Goal: Communication & Community: Answer question/provide support

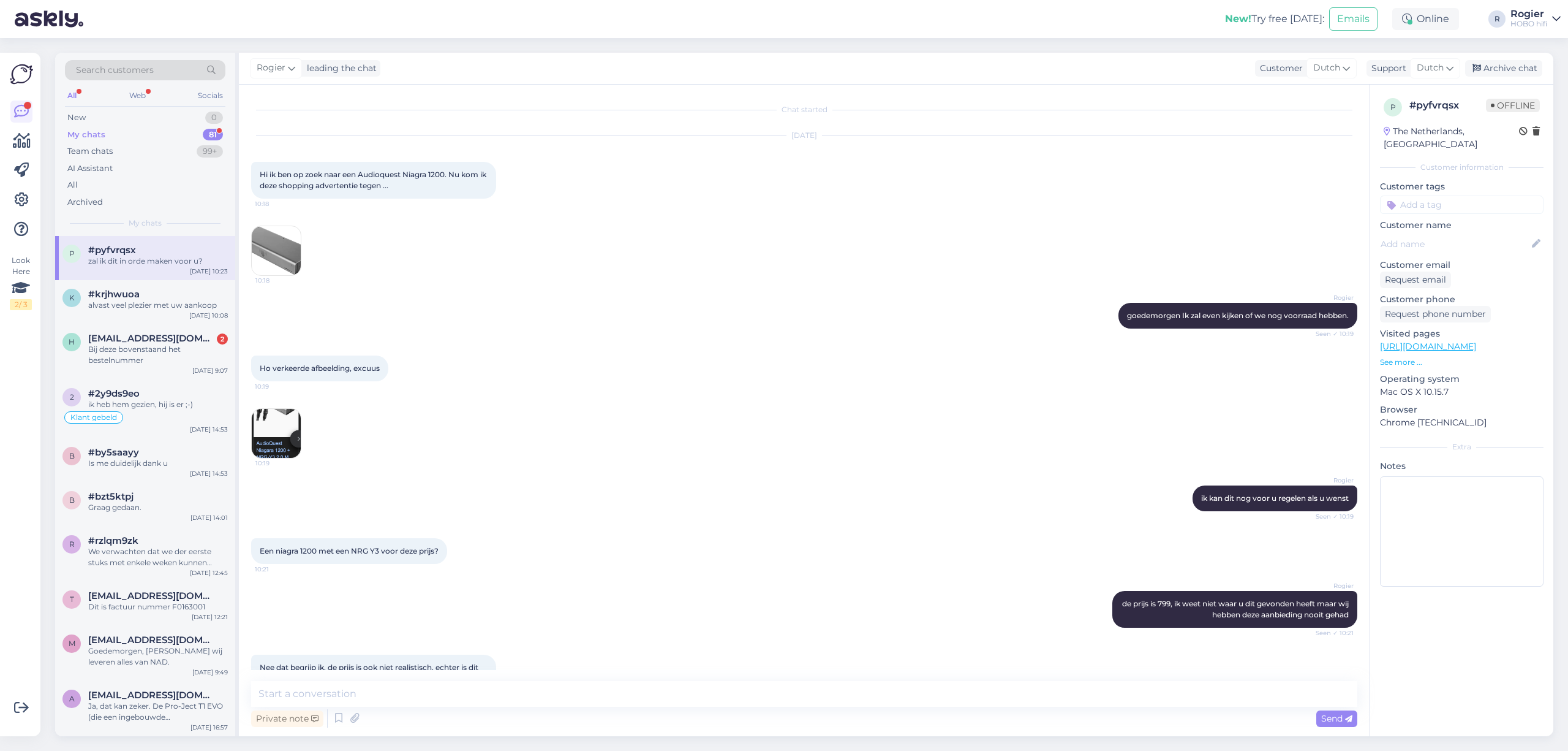
scroll to position [216, 0]
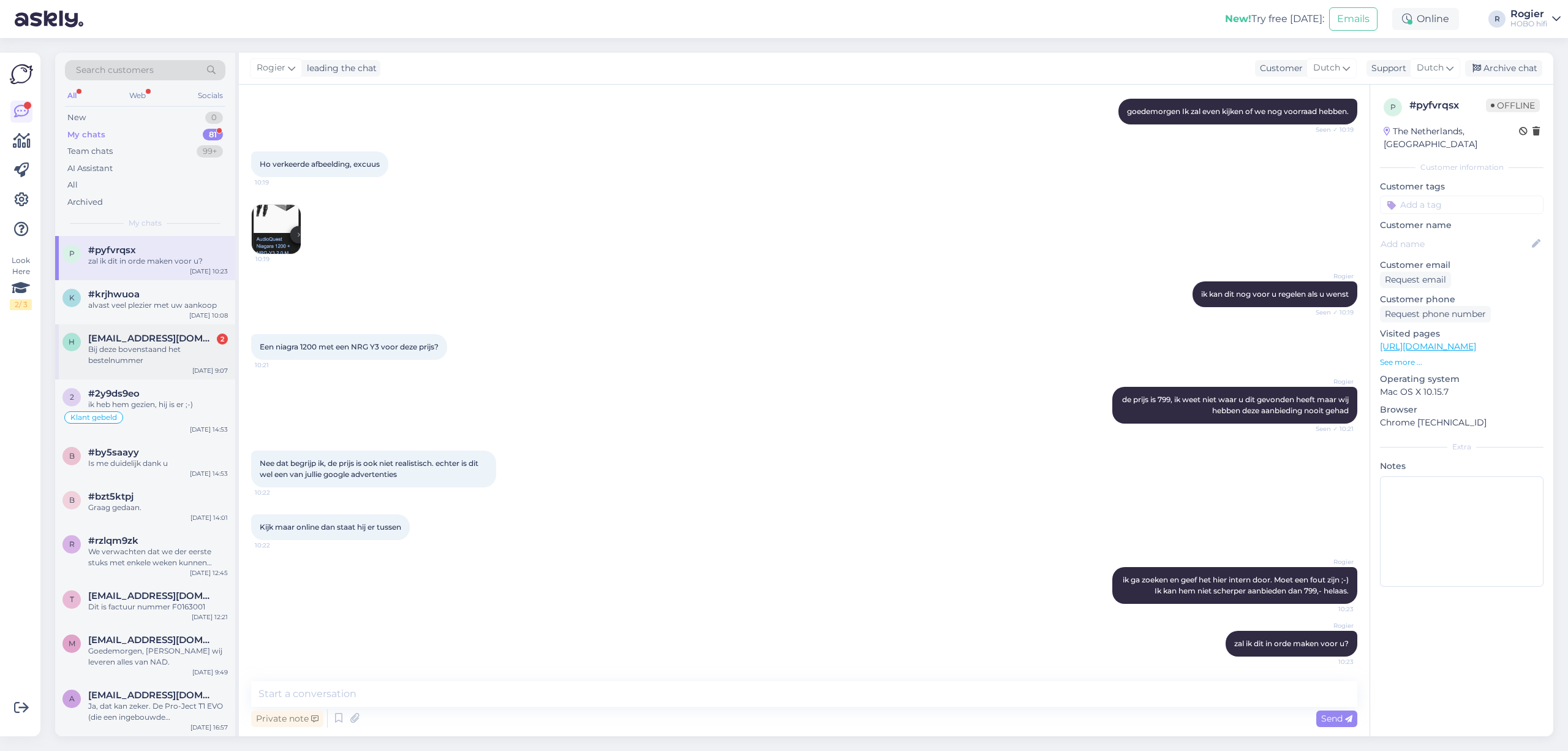
click at [165, 352] on div "Bij deze bovenstaand het bestelnummer" at bounding box center [158, 354] width 140 height 22
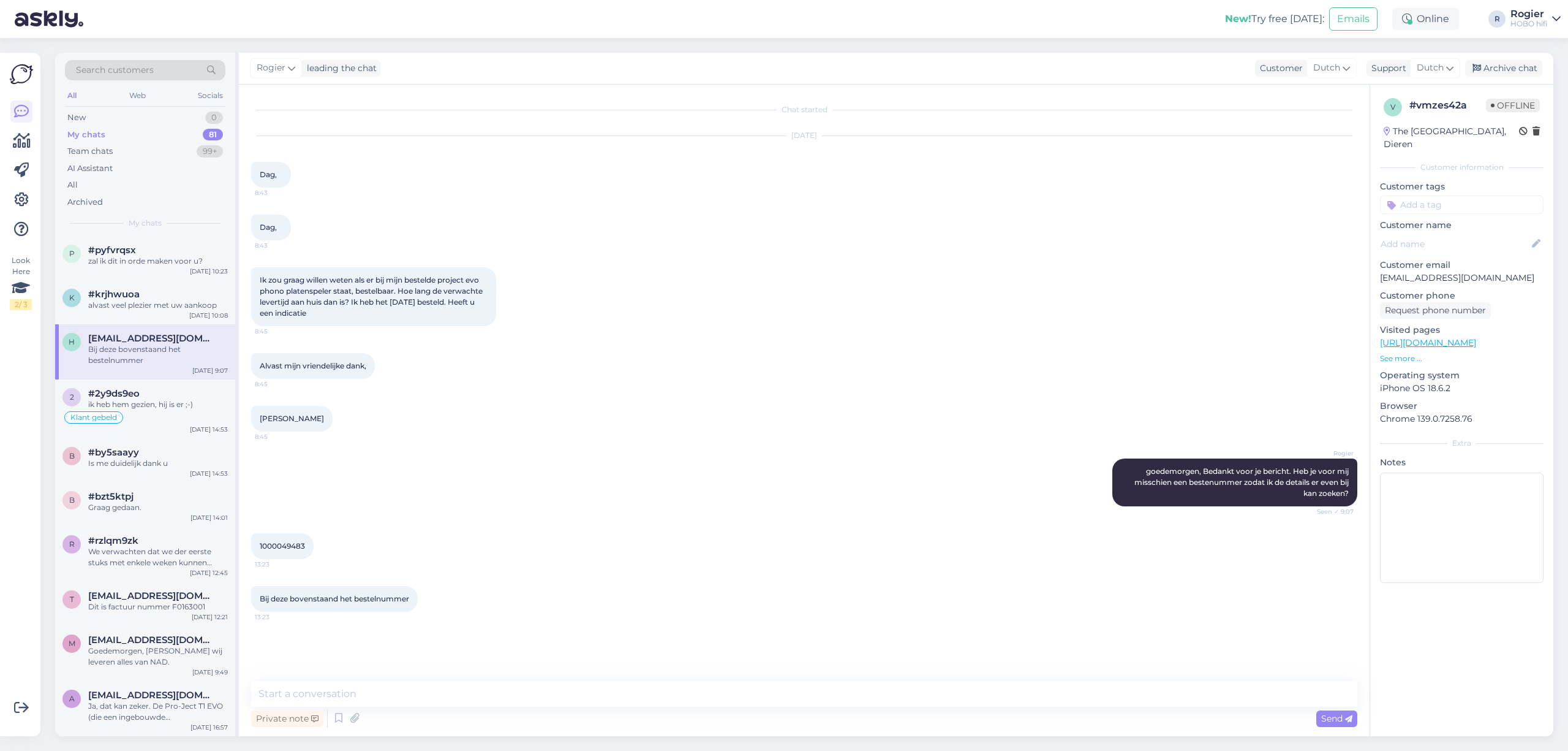
click at [293, 550] on span "1000049483" at bounding box center [282, 545] width 46 height 9
click at [294, 550] on span "1000049483" at bounding box center [282, 545] width 46 height 9
copy div "1000049483 13:23"
click at [459, 687] on textarea at bounding box center [804, 693] width 1106 height 26
click at [493, 694] on textarea "De speler is maandag ingekocht en moet uit [GEOGRAPHIC_DATA] komen," at bounding box center [804, 693] width 1106 height 26
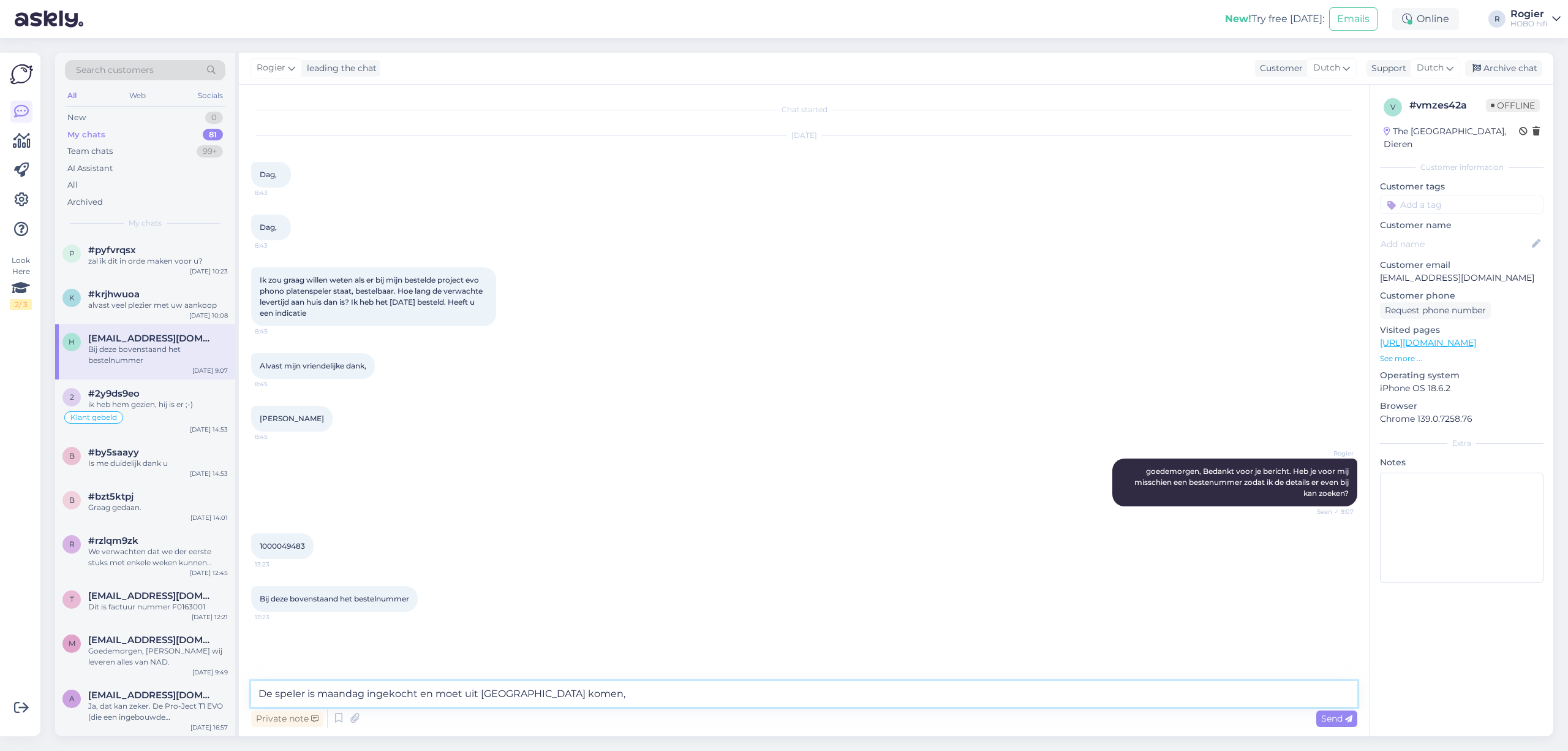
click at [650, 693] on textarea "De speler is maandag ingekocht en moet uit [GEOGRAPHIC_DATA] komen," at bounding box center [804, 693] width 1106 height 26
click at [832, 703] on textarea "De speler is maandag ingekocht en moet uit [GEOGRAPHIC_DATA] komen, Ik heb nog …" at bounding box center [804, 693] width 1106 height 26
type textarea "De spelers zijn momenteel onderweg vanuit [GEOGRAPHIC_DATA] naar ons. Ik verwac…"
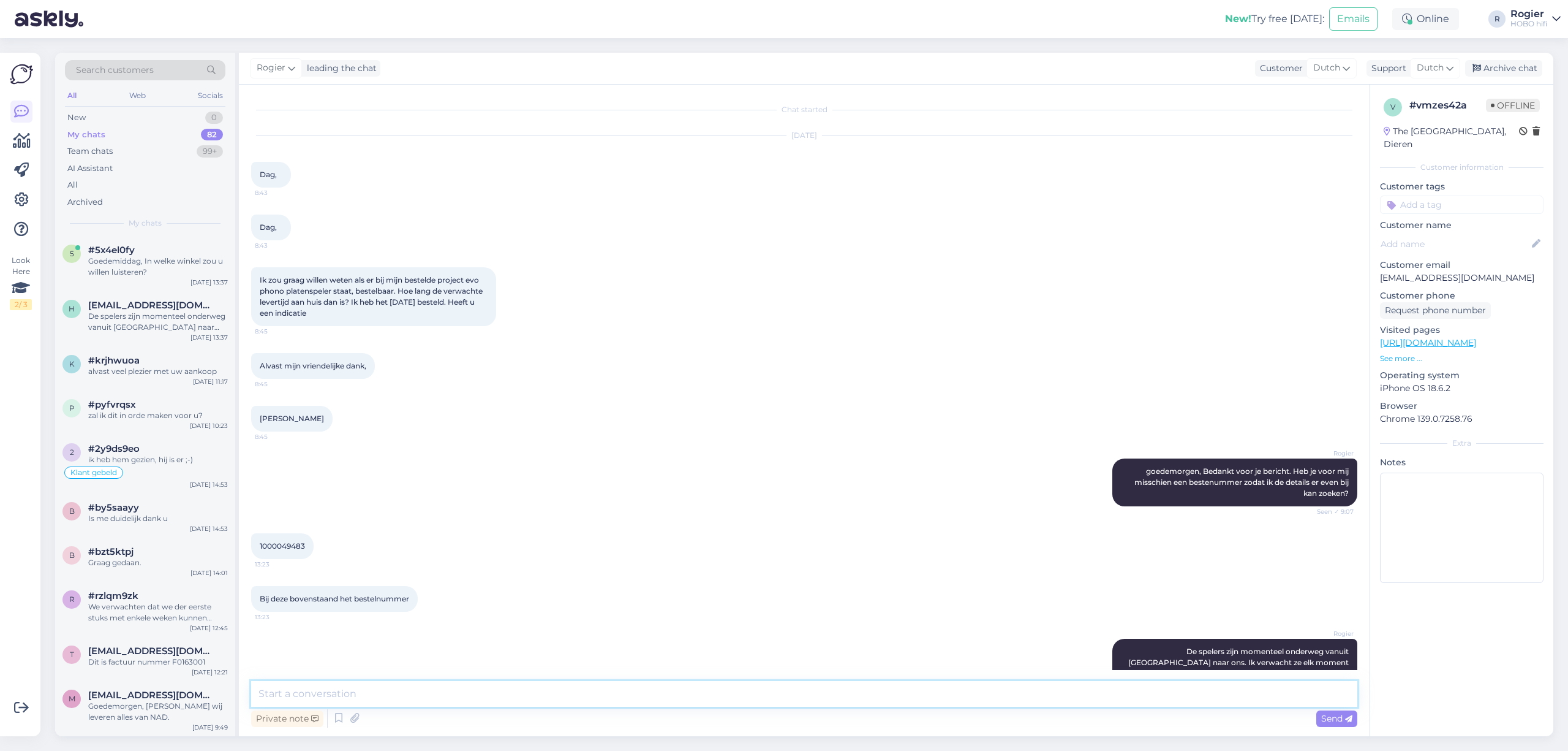
scroll to position [51, 0]
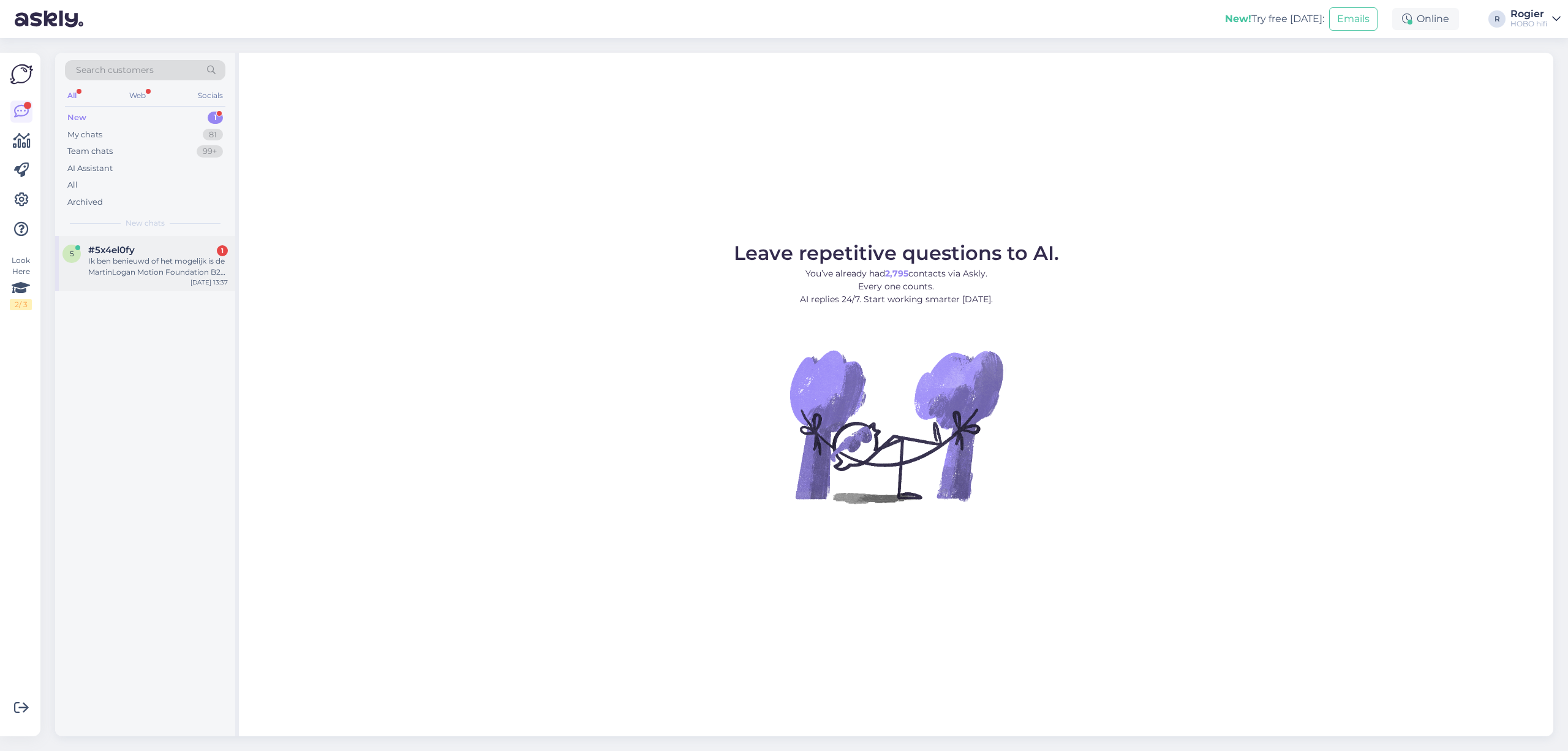
click at [158, 256] on div "Ik ben benieuwd of het mogelijk is de MartinLogan Motion Foundation B2 te horen…" at bounding box center [158, 266] width 140 height 22
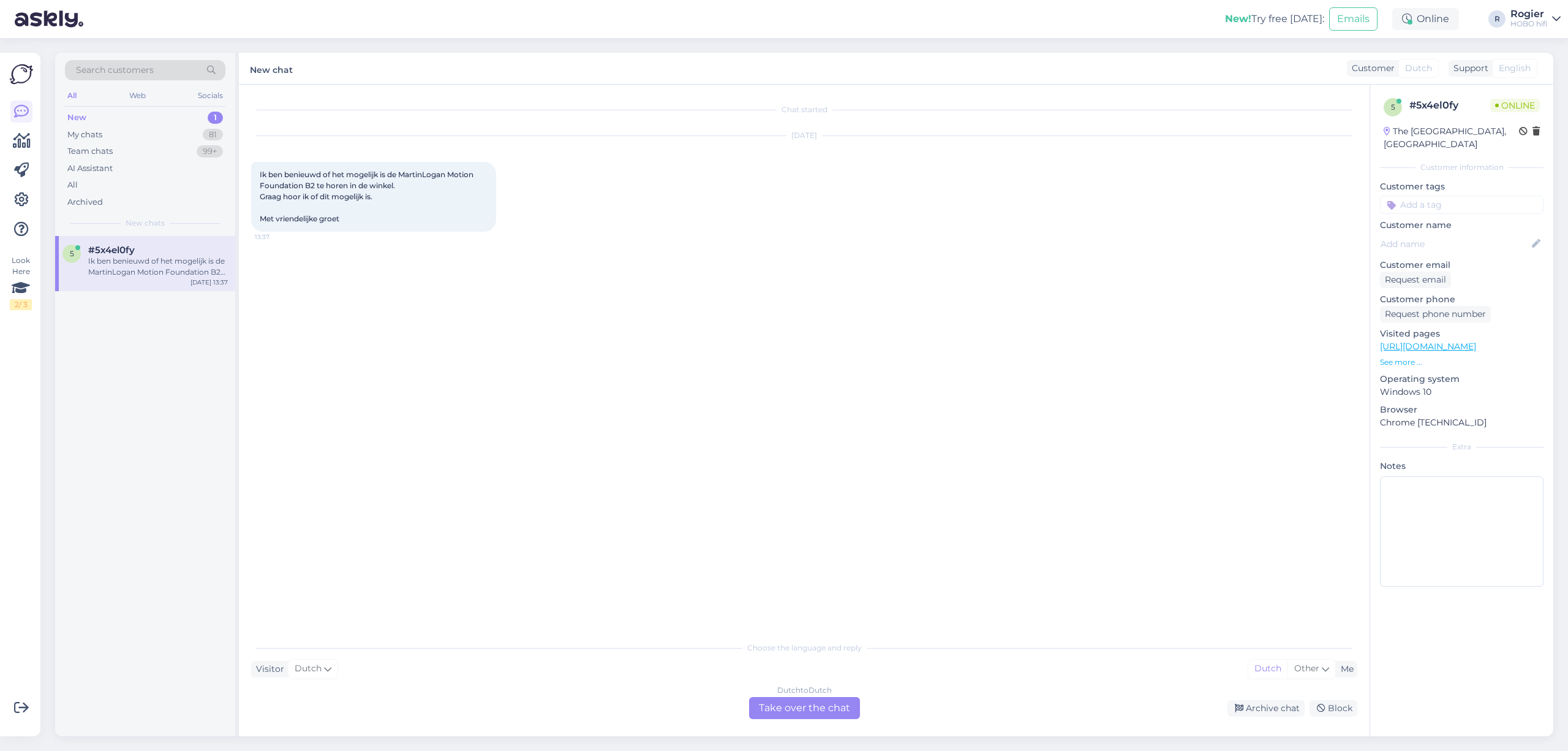
click at [539, 665] on div "Visitor Dutch Me Dutch Other" at bounding box center [804, 669] width 1106 height 17
click at [765, 703] on div "Dutch to Dutch Take over the chat" at bounding box center [805, 707] width 111 height 22
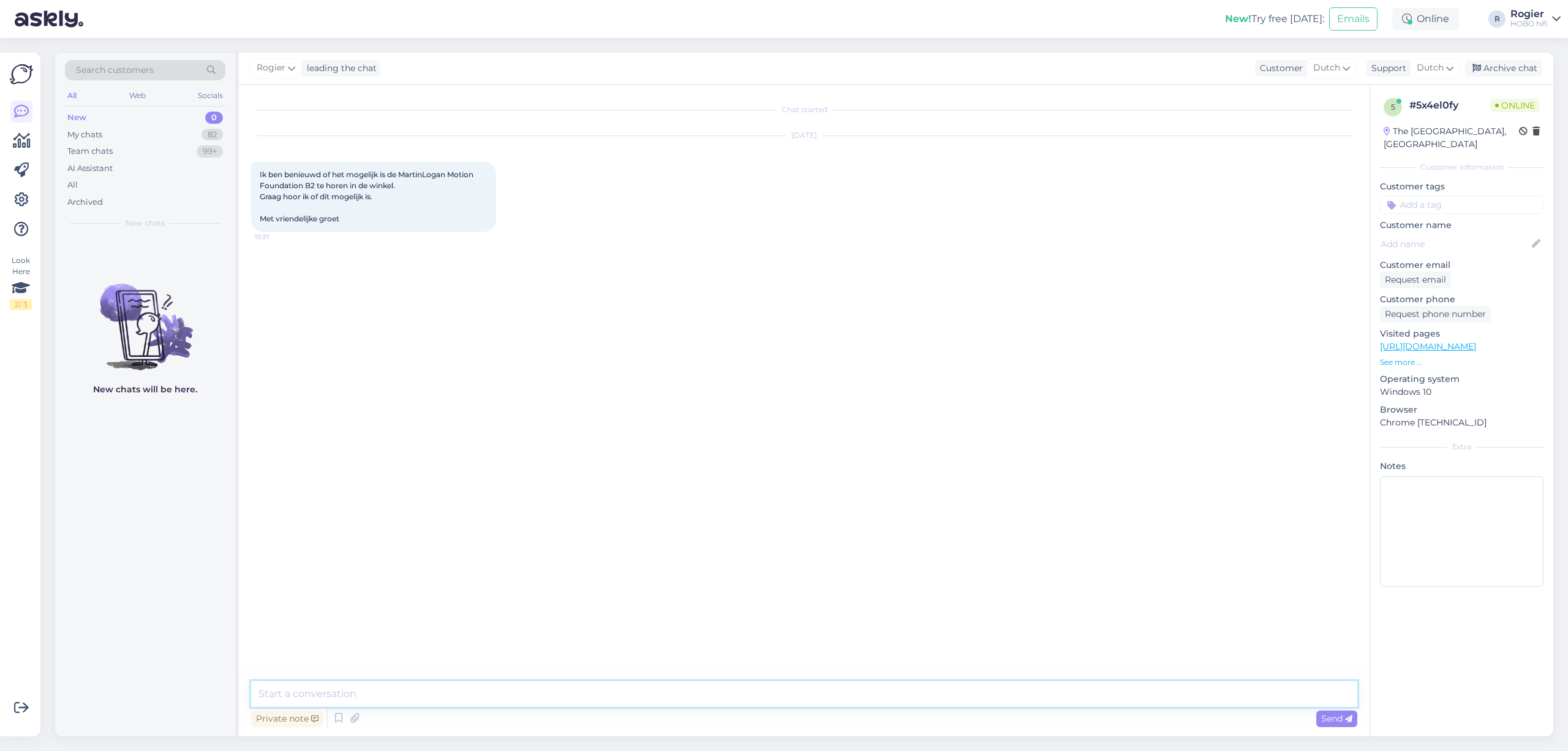
click at [457, 689] on textarea at bounding box center [804, 693] width 1106 height 26
click at [471, 698] on textarea "Goedemiddag, In welke winkel zou u willewn luisteren?" at bounding box center [804, 693] width 1106 height 26
type textarea "Goedemiddag, In welke winkel zou u willen luisteren?"
click at [362, 702] on textarea at bounding box center [804, 693] width 1106 height 26
